Goal: Navigation & Orientation: Find specific page/section

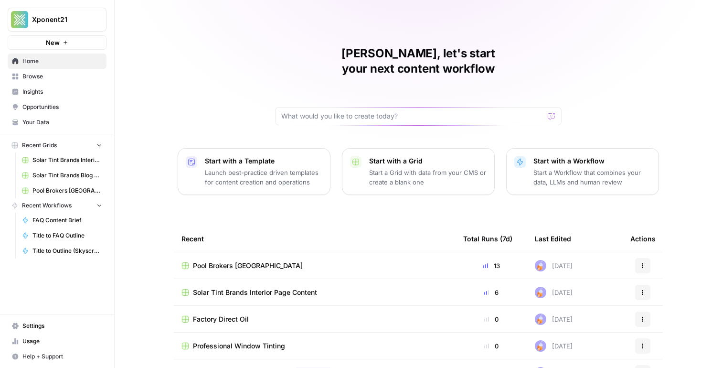
click at [52, 75] on span "Browse" at bounding box center [62, 76] width 80 height 9
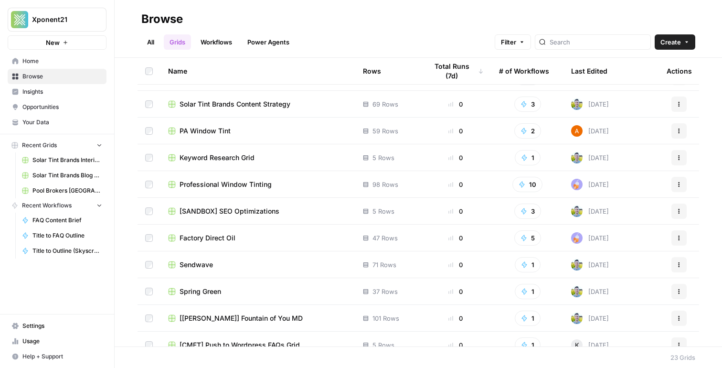
scroll to position [302, 0]
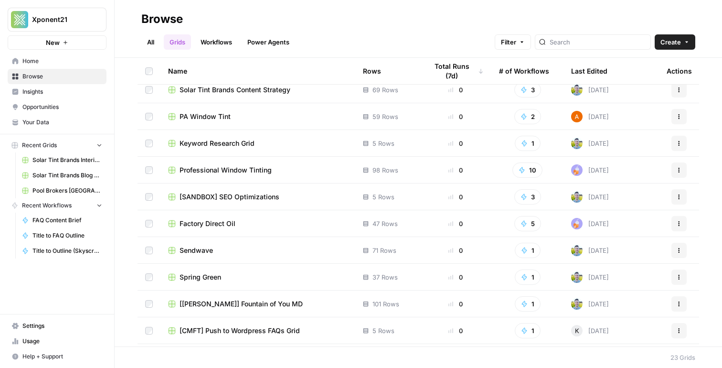
click at [191, 248] on span "Sendwave" at bounding box center [196, 251] width 33 height 10
